Goal: Task Accomplishment & Management: Manage account settings

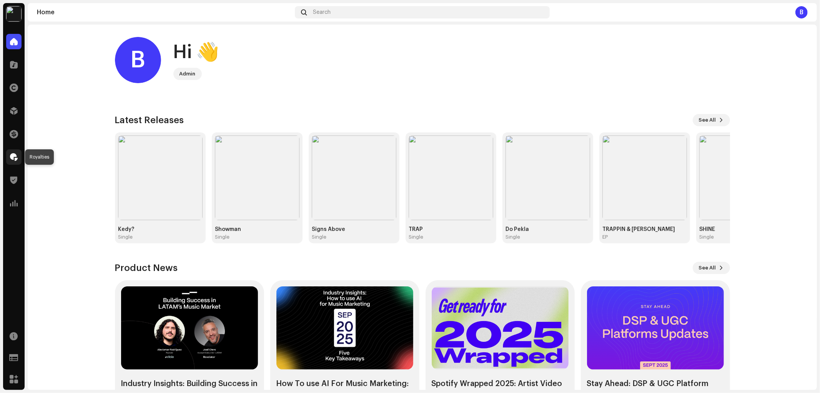
click at [14, 158] on span at bounding box center [14, 157] width 8 height 6
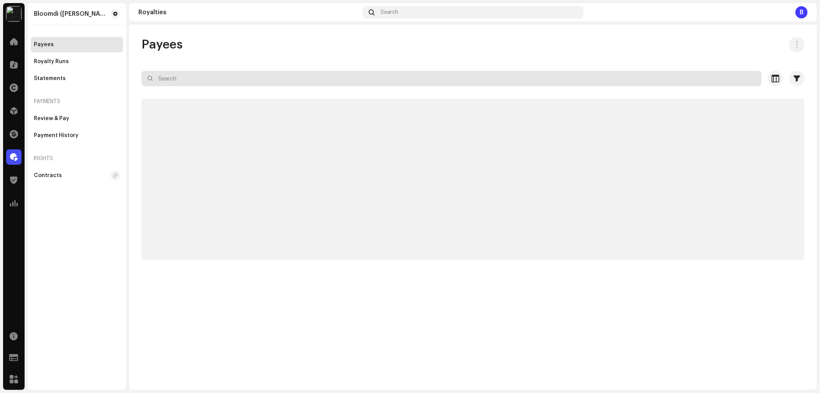
click at [244, 75] on input "text" at bounding box center [452, 78] width 620 height 15
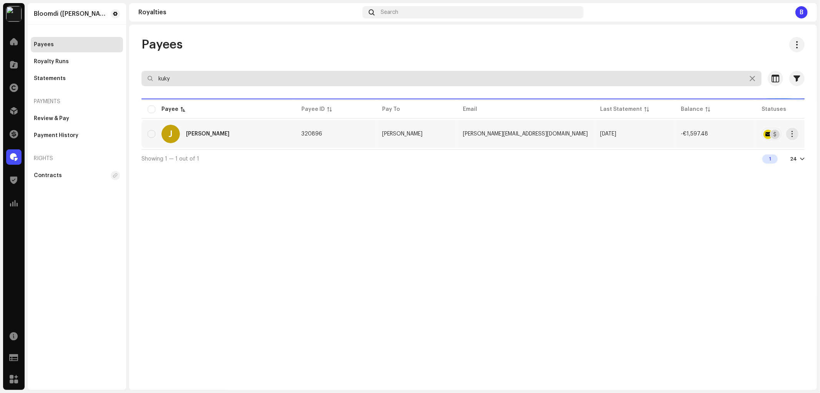
type input "kuky"
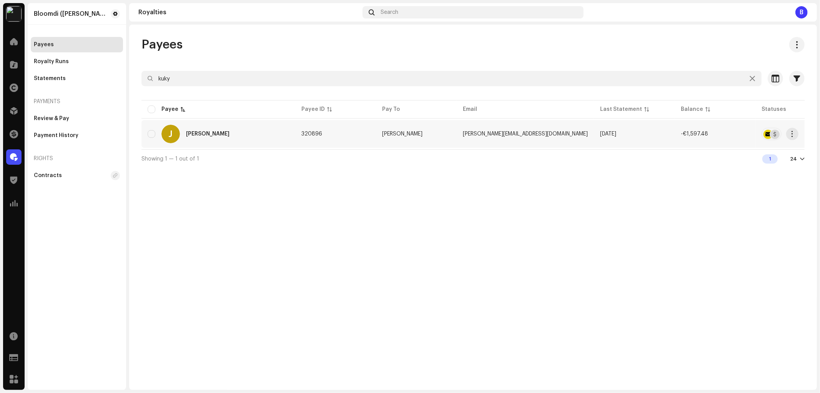
click at [223, 142] on div "J [PERSON_NAME]" at bounding box center [219, 134] width 142 height 18
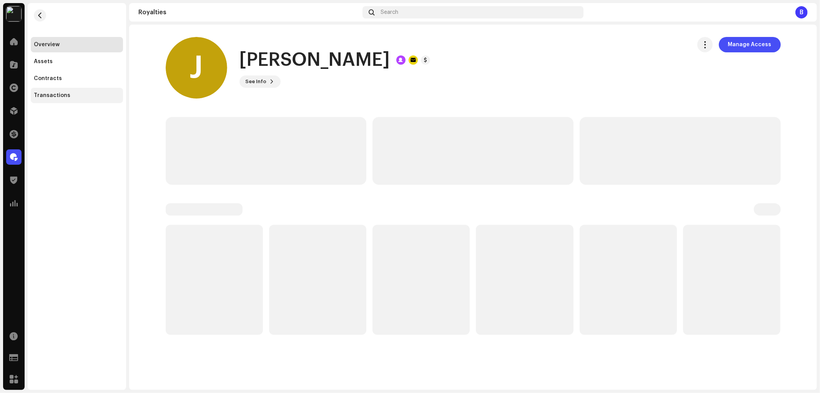
click at [93, 96] on div "Transactions" at bounding box center [77, 95] width 86 height 6
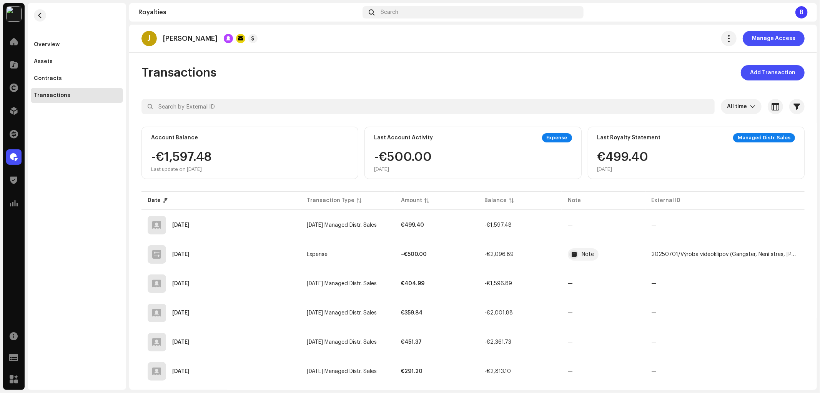
click at [460, 73] on div "Transactions Add Transaction" at bounding box center [474, 72] width 664 height 15
click at [759, 77] on span "Add Transaction" at bounding box center [772, 72] width 45 height 15
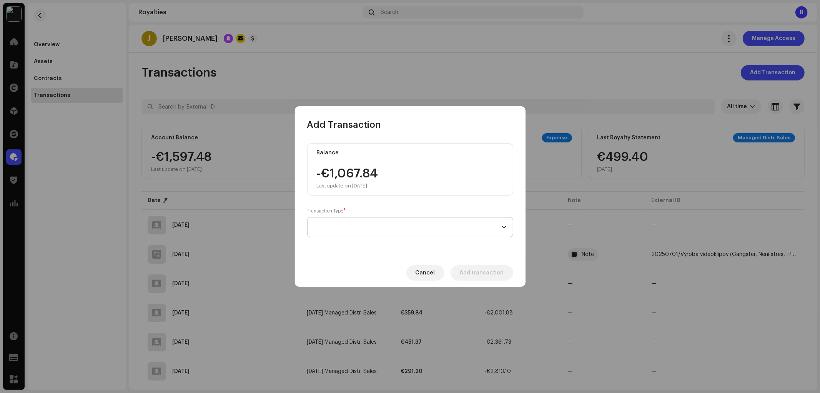
click at [383, 228] on span at bounding box center [408, 226] width 188 height 19
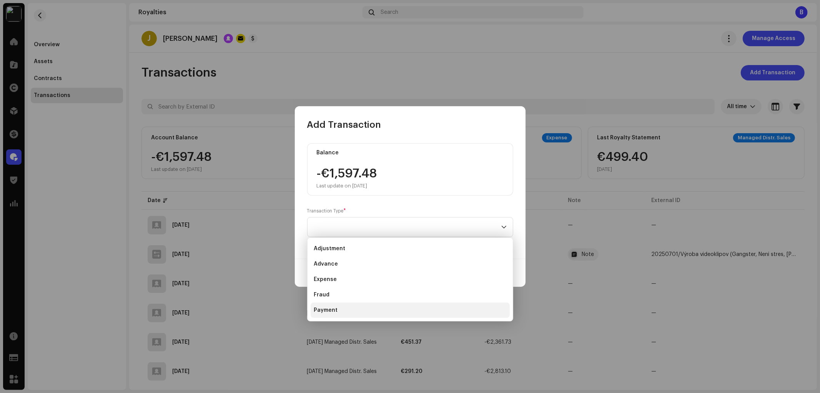
click at [346, 310] on li "Payment" at bounding box center [410, 309] width 199 height 15
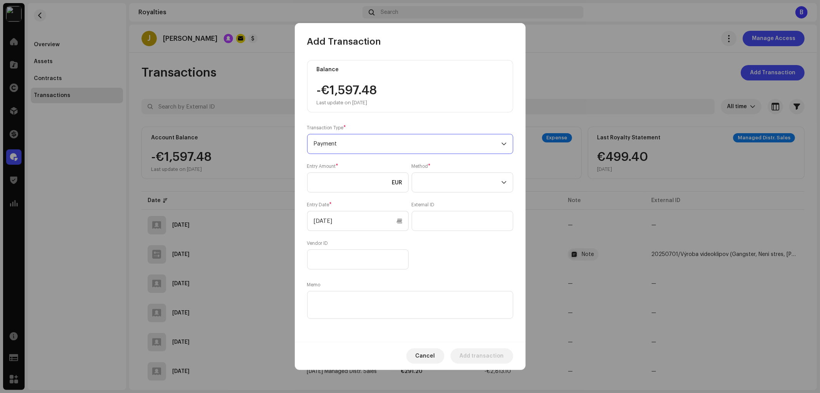
click at [349, 149] on span "Payment" at bounding box center [408, 143] width 188 height 19
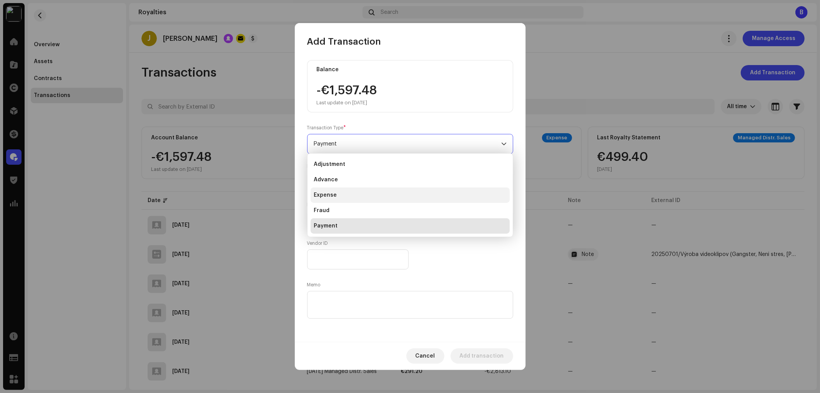
click at [342, 194] on li "Expense" at bounding box center [410, 194] width 199 height 15
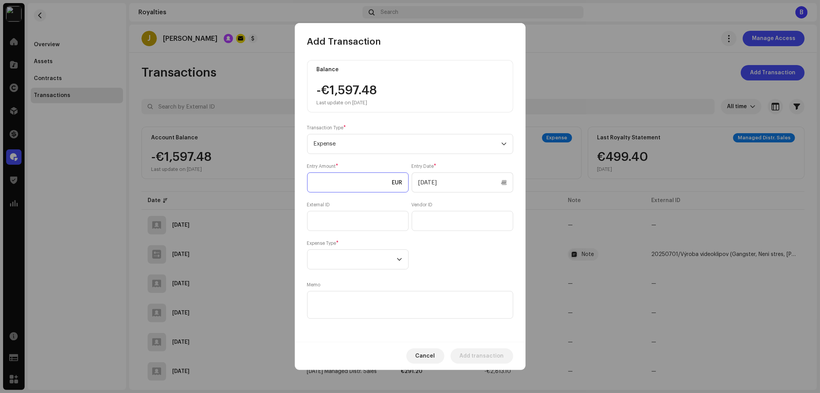
click at [343, 179] on input at bounding box center [358, 182] width 102 height 20
type input "800.00"
click at [358, 301] on textarea at bounding box center [410, 305] width 206 height 28
click at [379, 301] on textarea at bounding box center [410, 305] width 206 height 28
click at [364, 301] on textarea at bounding box center [410, 305] width 206 height 28
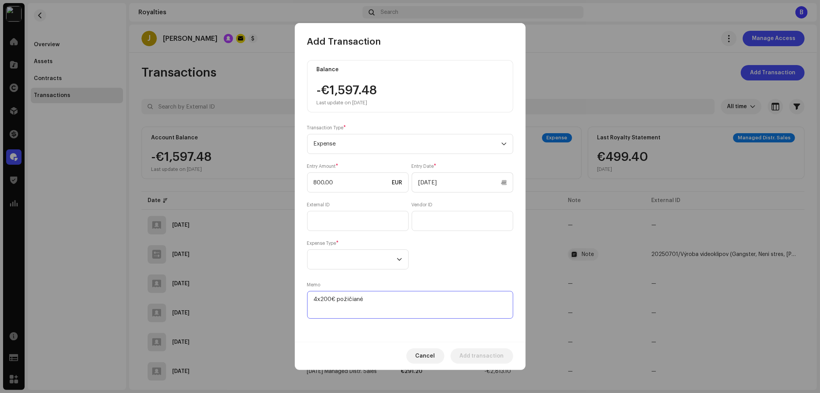
click at [347, 301] on textarea at bounding box center [410, 305] width 206 height 28
click at [356, 302] on textarea at bounding box center [410, 305] width 206 height 28
click at [362, 303] on textarea at bounding box center [410, 305] width 206 height 28
paste textarea
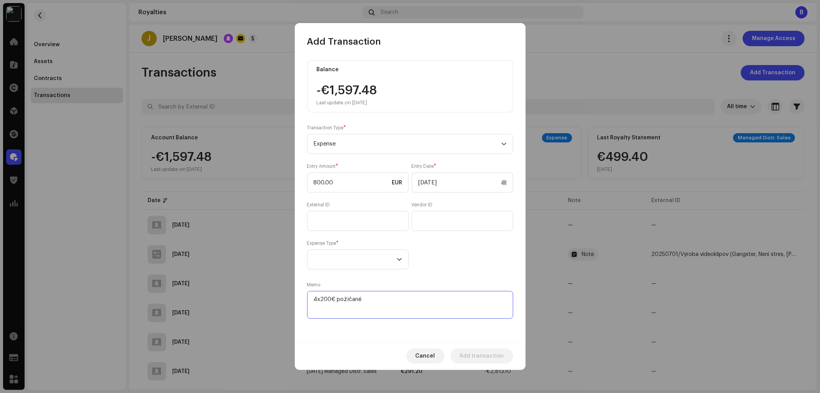
click at [390, 304] on textarea at bounding box center [410, 305] width 206 height 28
drag, startPoint x: 354, startPoint y: 302, endPoint x: 281, endPoint y: 298, distance: 73.2
click at [281, 298] on div "Add Transaction Balance -€1,597.48 Last update on [DATE] Transaction Type * Exp…" at bounding box center [410, 196] width 820 height 393
type textarea "4x200€ požičané"
click at [353, 222] on input "text" at bounding box center [358, 221] width 102 height 20
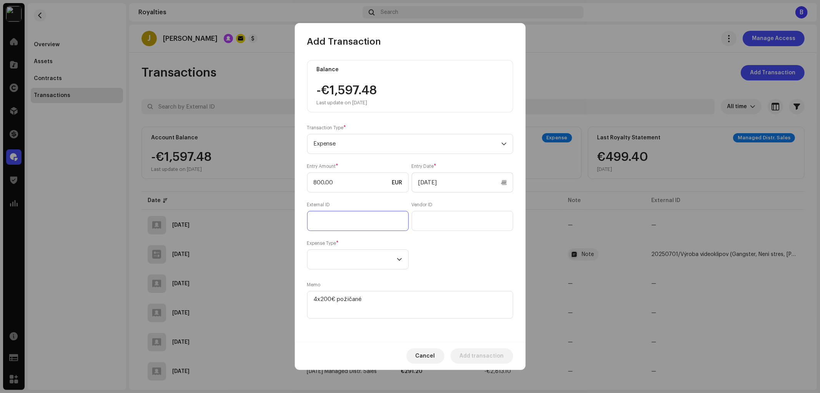
paste input "4x200€ požičané"
type input "4x200€ požičané"
click at [468, 262] on div "Entry Amount * 800.00 EUR Entry Date * [DATE] External ID 4x200€ požičané Vendo…" at bounding box center [410, 216] width 206 height 106
click at [397, 304] on textarea at bounding box center [410, 305] width 206 height 28
click at [449, 251] on div "Entry Amount * 800.00 EUR Entry Date * [DATE] External ID 4x200€ požičané Vendo…" at bounding box center [410, 216] width 206 height 106
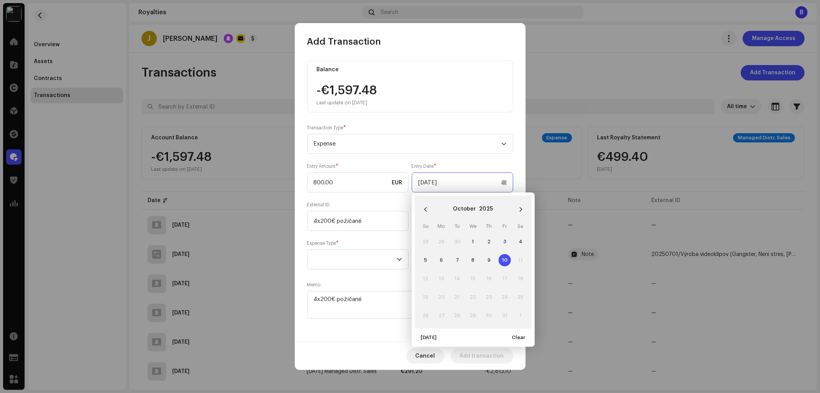
click at [458, 181] on input "[DATE]" at bounding box center [463, 182] width 102 height 20
click at [425, 207] on icon "Previous Month" at bounding box center [425, 209] width 5 height 5
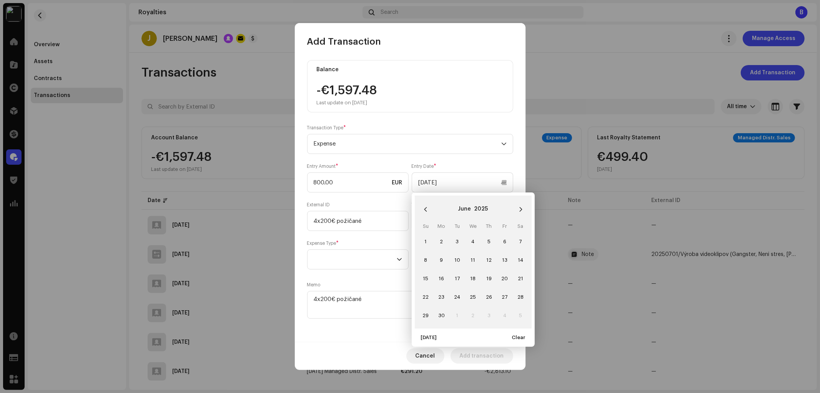
click at [425, 207] on icon "Previous Month" at bounding box center [425, 209] width 5 height 5
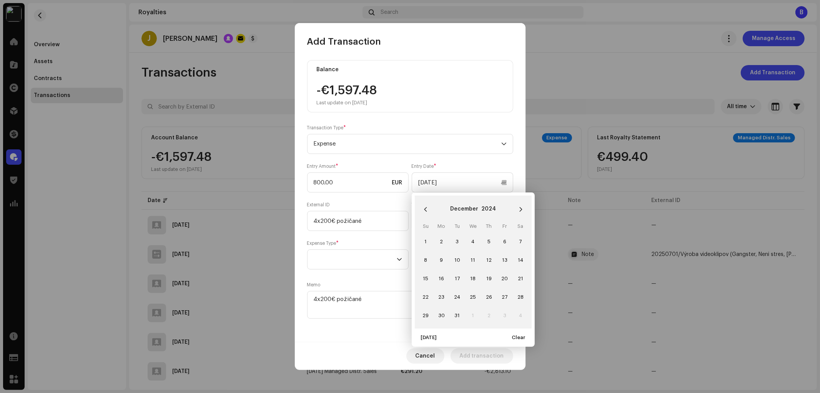
click at [425, 207] on icon "Previous Month" at bounding box center [425, 209] width 5 height 5
click at [490, 240] on span "1" at bounding box center [489, 241] width 12 height 12
type input "[DATE]"
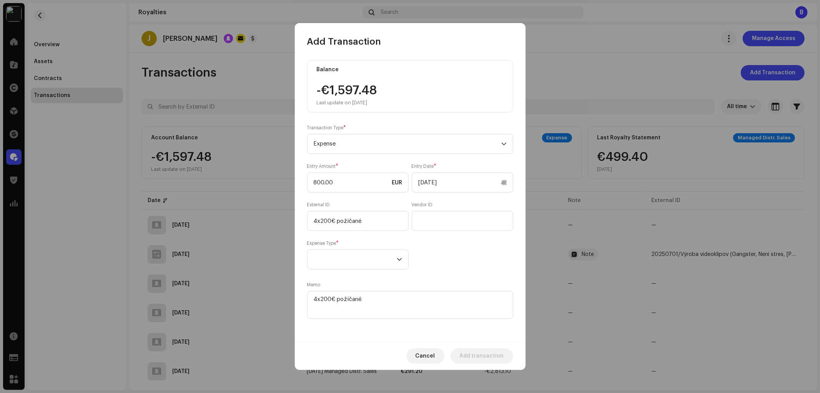
click at [387, 199] on div "Entry Amount * 800.00 EUR Entry Date * [DATE] External ID 4x200€ požičané Vendo…" at bounding box center [410, 216] width 206 height 106
click at [449, 270] on div "Balance -€1,597.48 Last update on [DATE] Transaction Type * Expense Entry Amoun…" at bounding box center [410, 190] width 206 height 260
click at [449, 258] on div "Entry Amount * 800.00 EUR Entry Date * [DATE] External ID 4x200€ požičané Vendo…" at bounding box center [410, 216] width 206 height 106
click at [384, 262] on span at bounding box center [355, 259] width 83 height 19
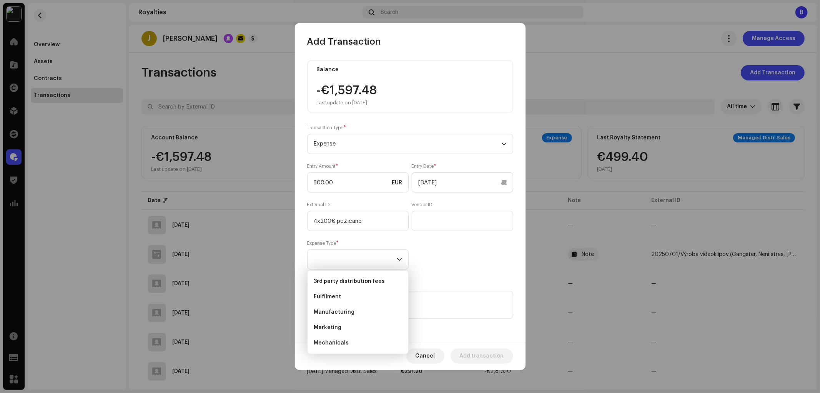
scroll to position [43, 0]
click at [355, 314] on li "Other" at bounding box center [358, 315] width 95 height 15
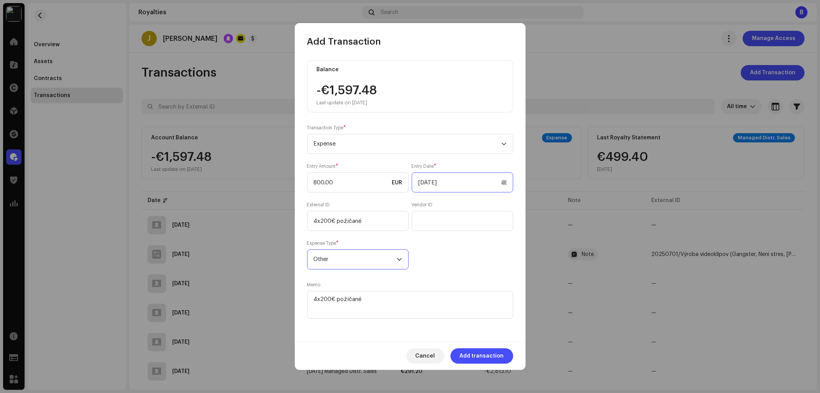
click at [463, 187] on input "[DATE]" at bounding box center [463, 182] width 102 height 20
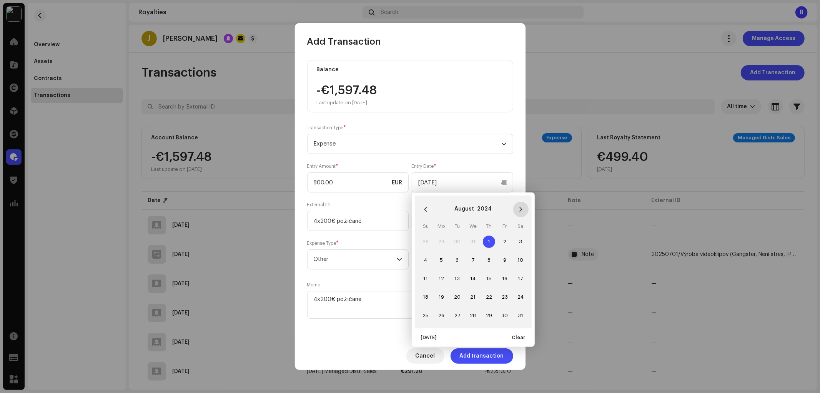
click at [520, 209] on icon "Next Month" at bounding box center [521, 209] width 5 height 5
click at [427, 209] on icon "Previous Month" at bounding box center [425, 209] width 5 height 5
click at [526, 208] on button "Next Month" at bounding box center [521, 209] width 15 height 15
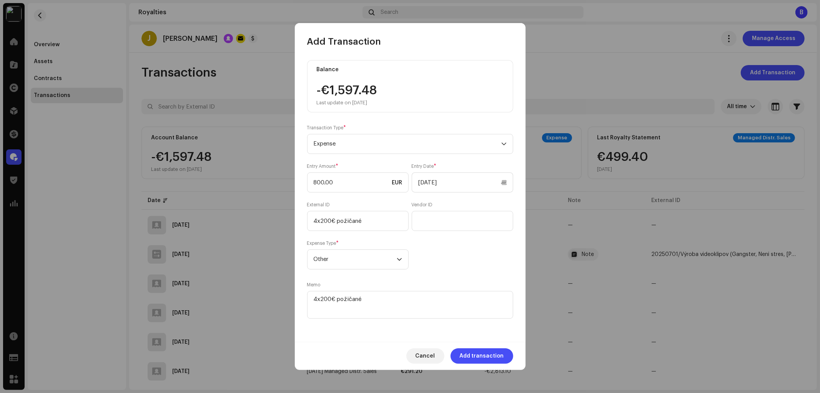
click at [390, 322] on div "Balance -€1,597.48 Last update on [DATE] Transaction Type * Expense Entry Amoun…" at bounding box center [410, 195] width 231 height 294
click at [492, 356] on span "Add transaction" at bounding box center [482, 355] width 44 height 15
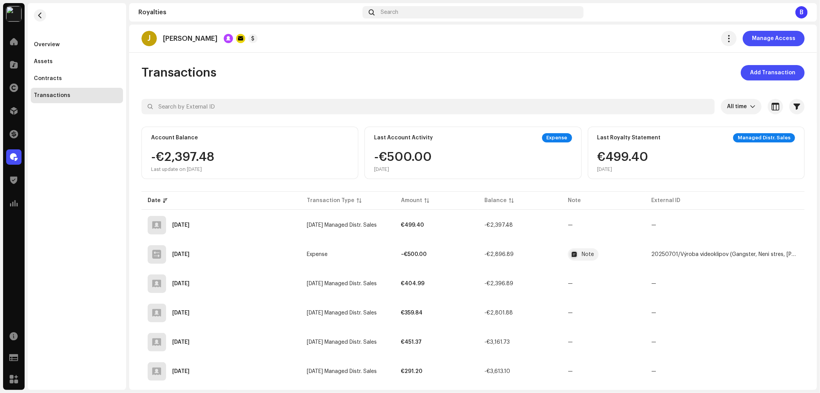
drag, startPoint x: 237, startPoint y: 65, endPoint x: 236, endPoint y: 72, distance: 7.5
click at [238, 64] on div "J [PERSON_NAME] Manage Access Transactions Add Transaction All time Selected 0 …" at bounding box center [473, 207] width 688 height 365
click at [436, 52] on div "J [PERSON_NAME] Access" at bounding box center [473, 39] width 688 height 28
click at [478, 64] on div "J [PERSON_NAME] Manage Access Transactions Add Transaction All time Selected 0 …" at bounding box center [473, 207] width 688 height 365
click at [255, 43] on div "J [PERSON_NAME] Access" at bounding box center [474, 38] width 664 height 15
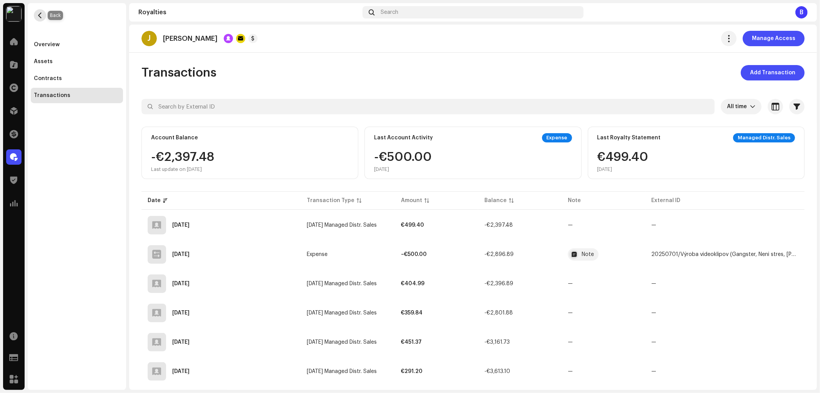
click at [37, 16] on span "button" at bounding box center [40, 15] width 6 height 6
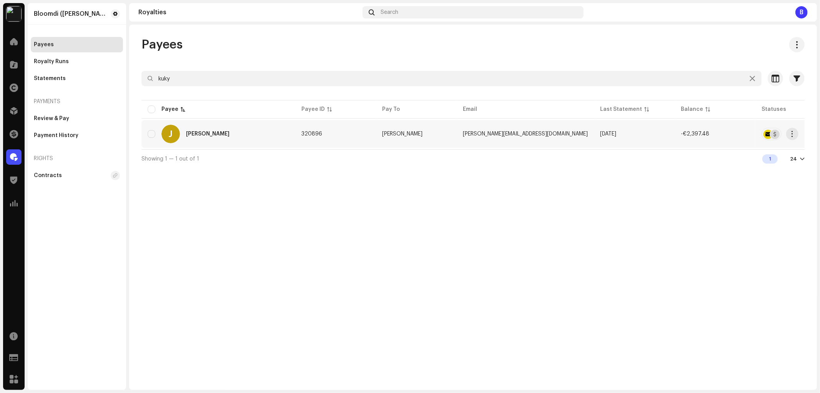
click at [193, 135] on div "[PERSON_NAME]" at bounding box center [207, 133] width 43 height 5
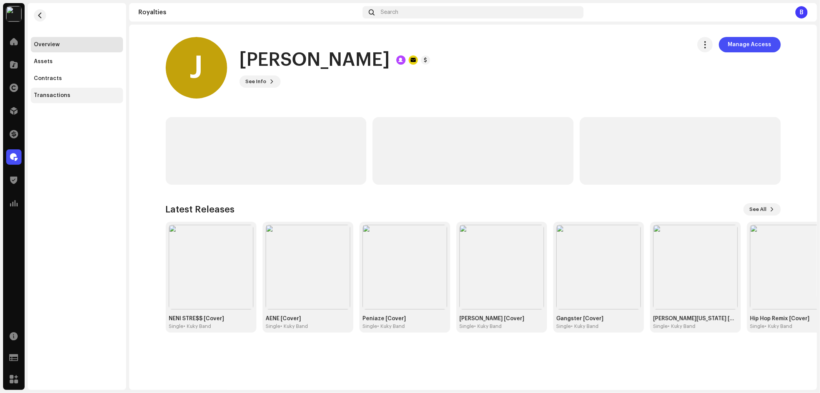
click at [90, 101] on div "Transactions" at bounding box center [77, 95] width 92 height 15
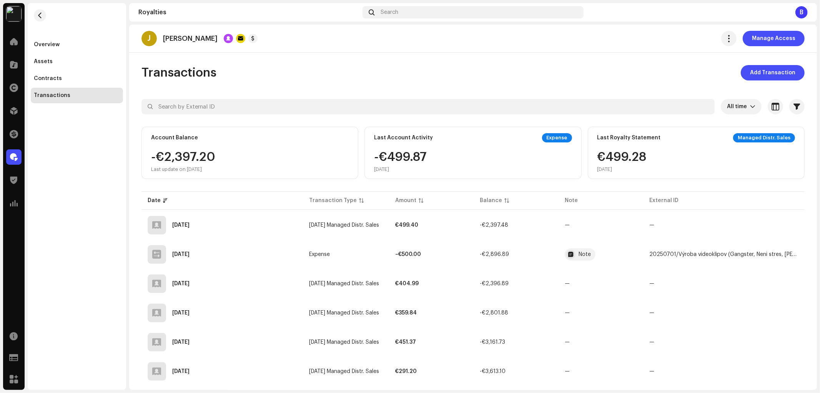
click at [584, 70] on div "Transactions Add Transaction" at bounding box center [474, 72] width 664 height 15
